Goal: Task Accomplishment & Management: Manage account settings

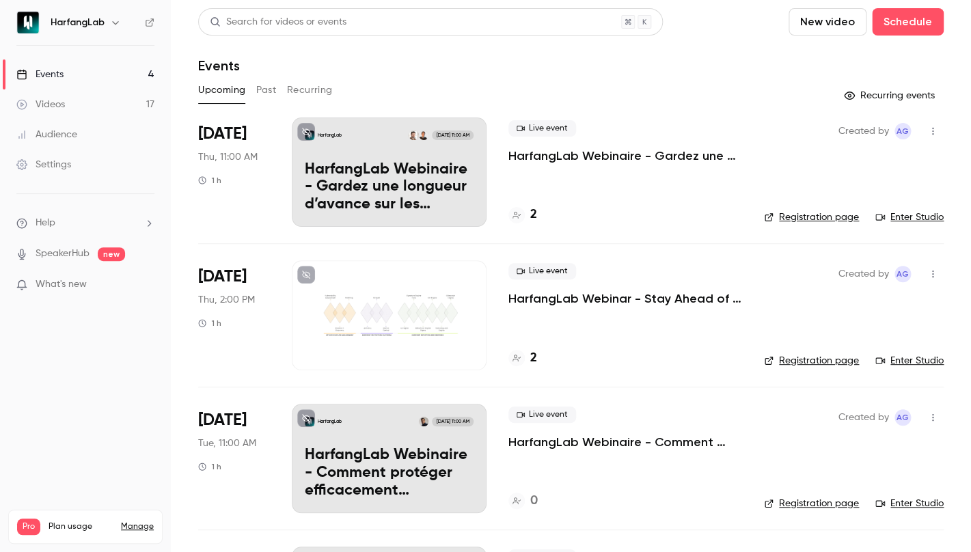
click at [574, 299] on p "HarfangLab Webinar - Stay Ahead of Threats with HarfangLab Scout" at bounding box center [626, 299] width 234 height 16
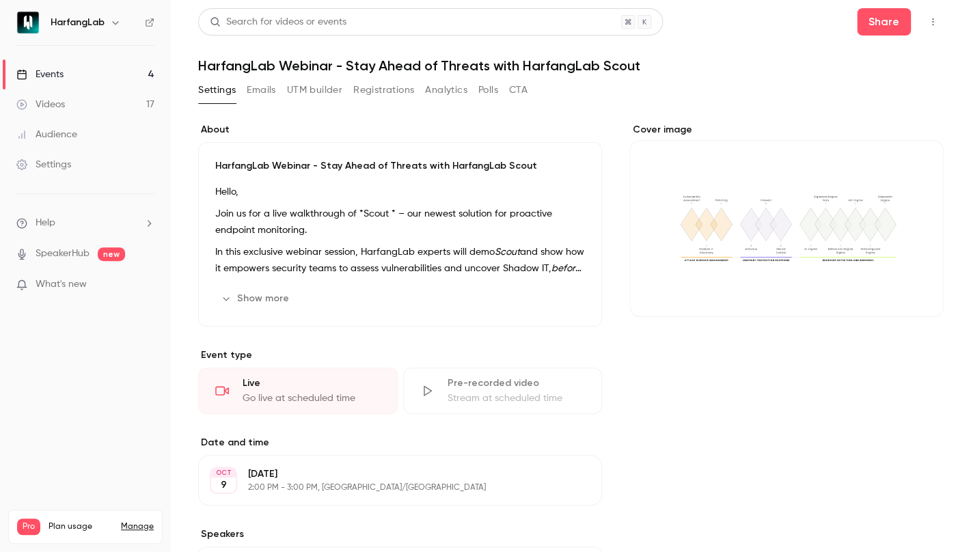
click at [264, 90] on button "Emails" at bounding box center [261, 90] width 29 height 22
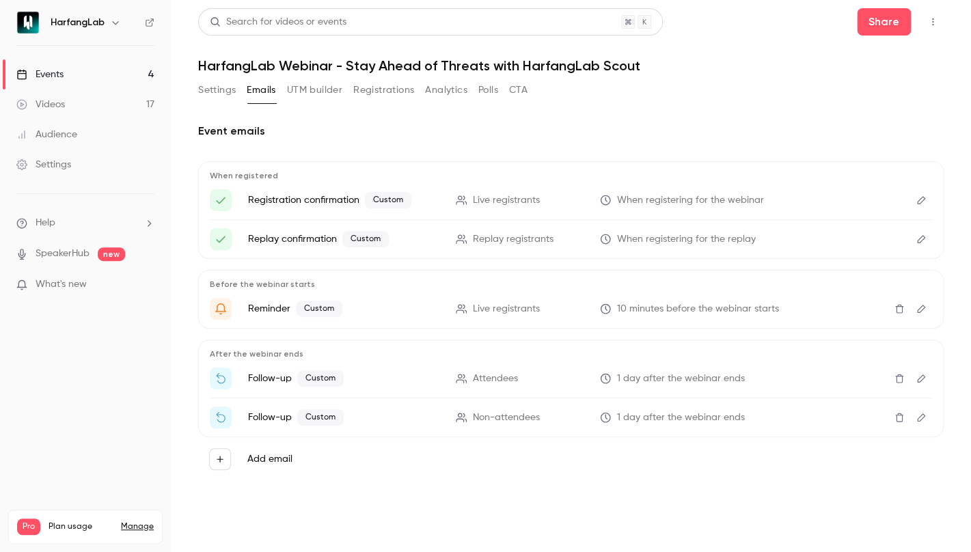
click at [384, 94] on button "Registrations" at bounding box center [383, 90] width 61 height 22
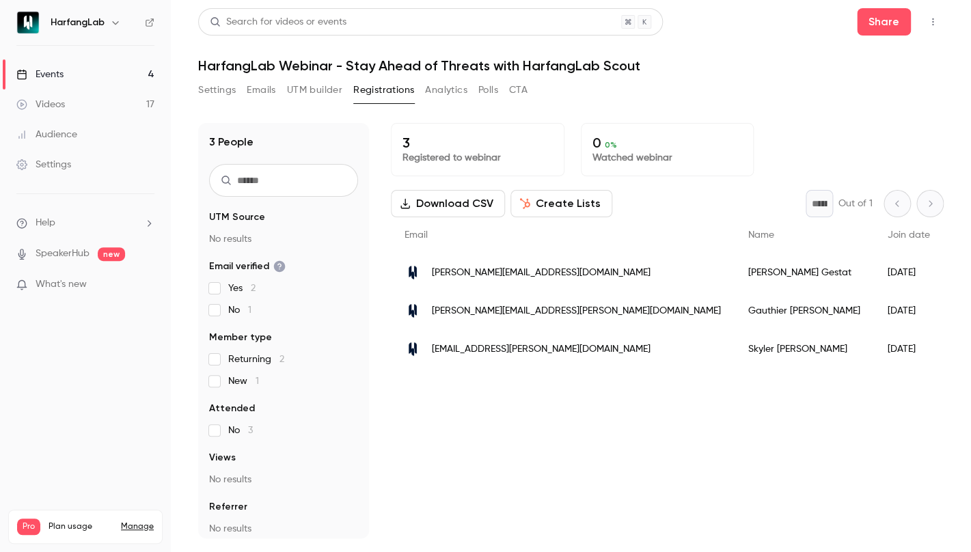
click at [66, 82] on link "Events 4" at bounding box center [85, 74] width 171 height 30
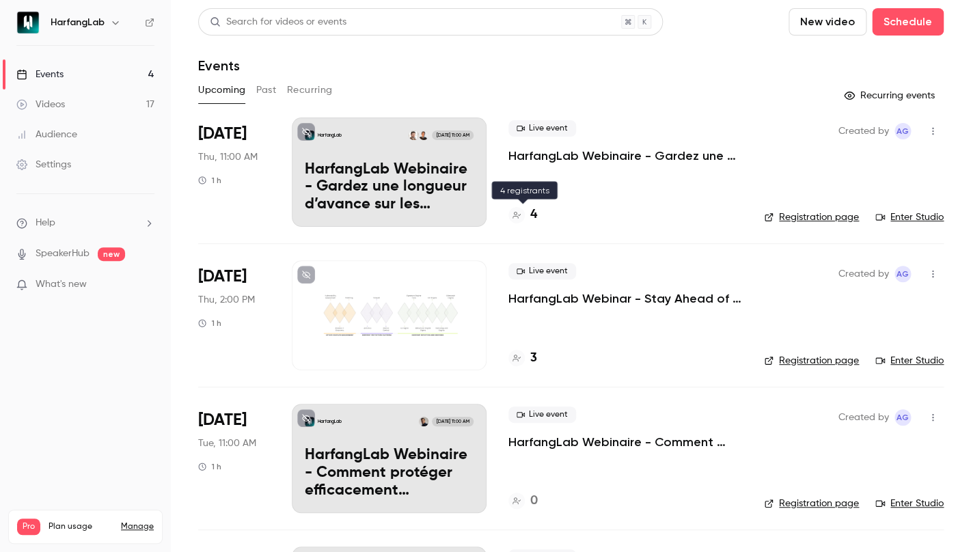
click at [531, 217] on h4 "4" at bounding box center [533, 215] width 7 height 18
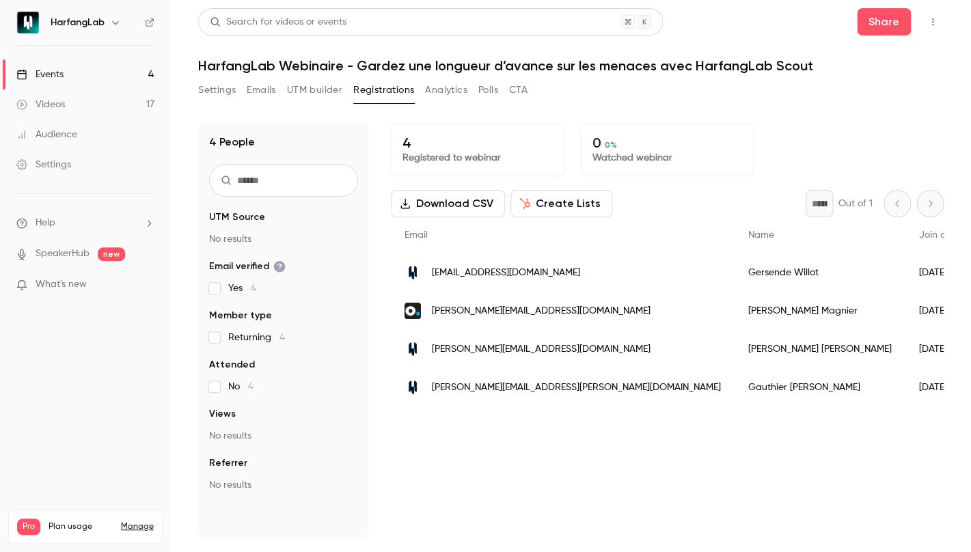
click at [92, 81] on link "Events 4" at bounding box center [85, 74] width 171 height 30
